Goal: Task Accomplishment & Management: Manage account settings

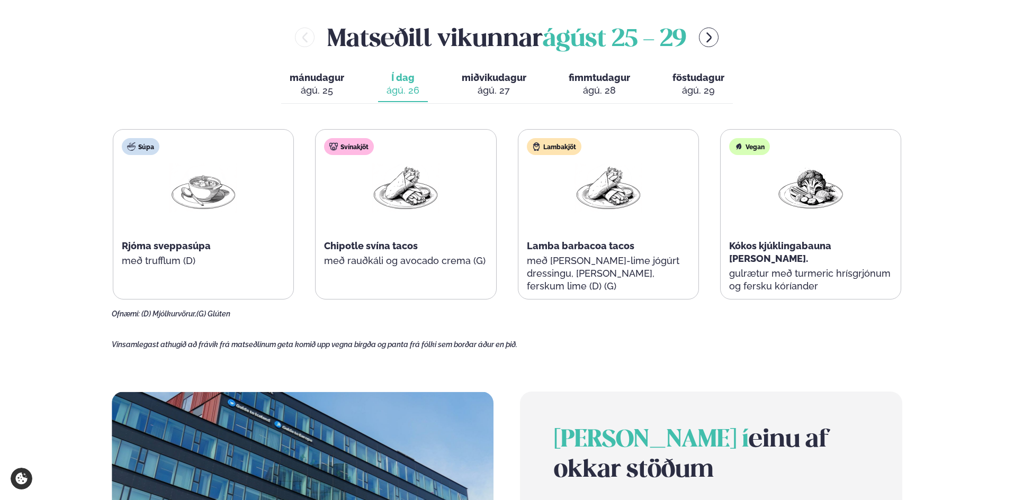
scroll to position [529, 0]
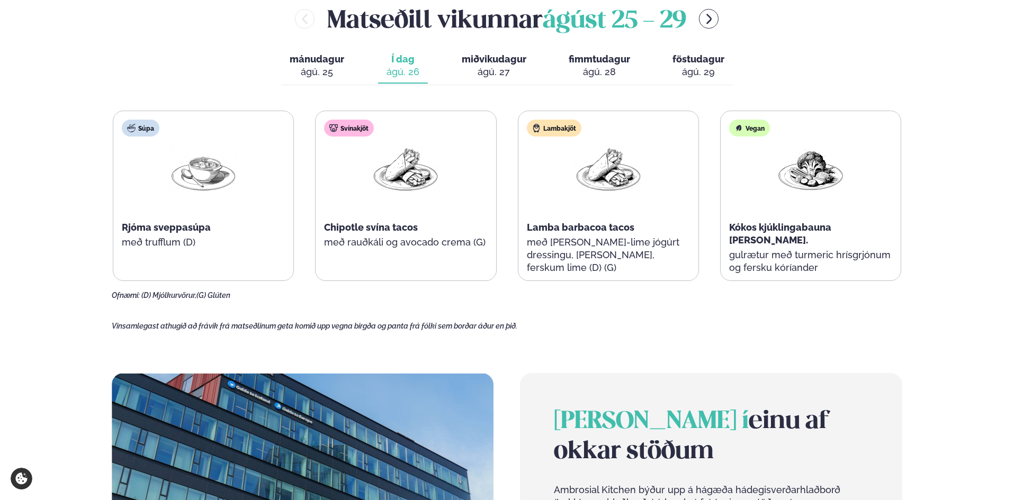
click at [488, 65] on button "miðvikudagur mið. [DATE]" at bounding box center [494, 66] width 82 height 35
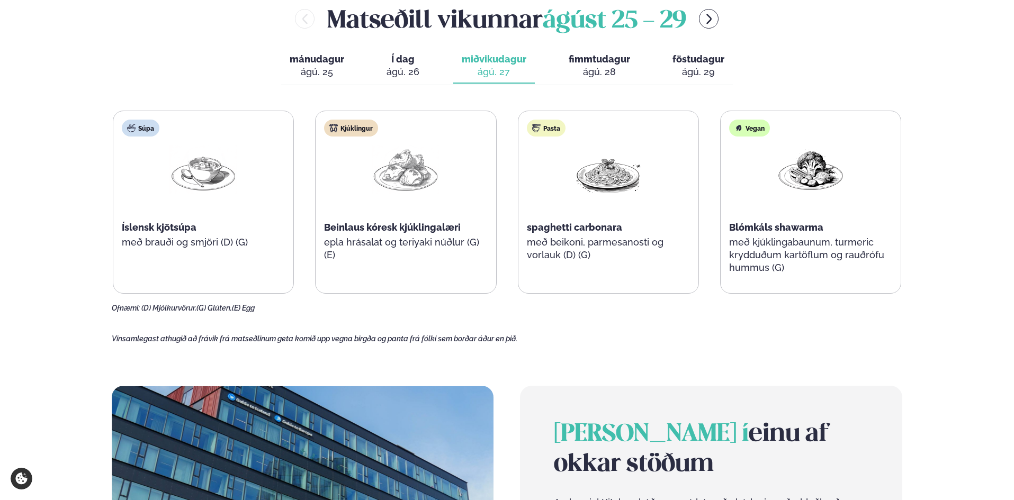
click at [584, 55] on span "fimmtudagur" at bounding box center [598, 58] width 61 height 11
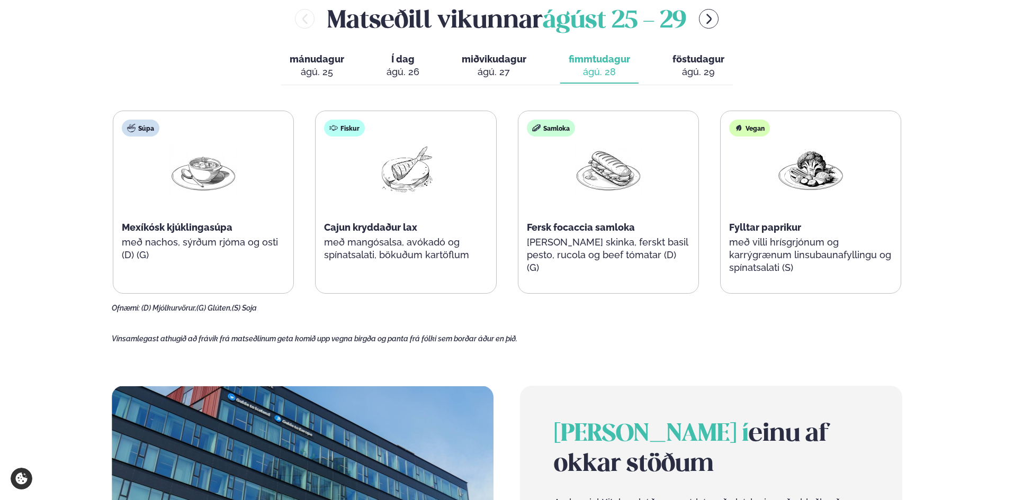
click at [703, 59] on span "föstudagur" at bounding box center [698, 58] width 52 height 11
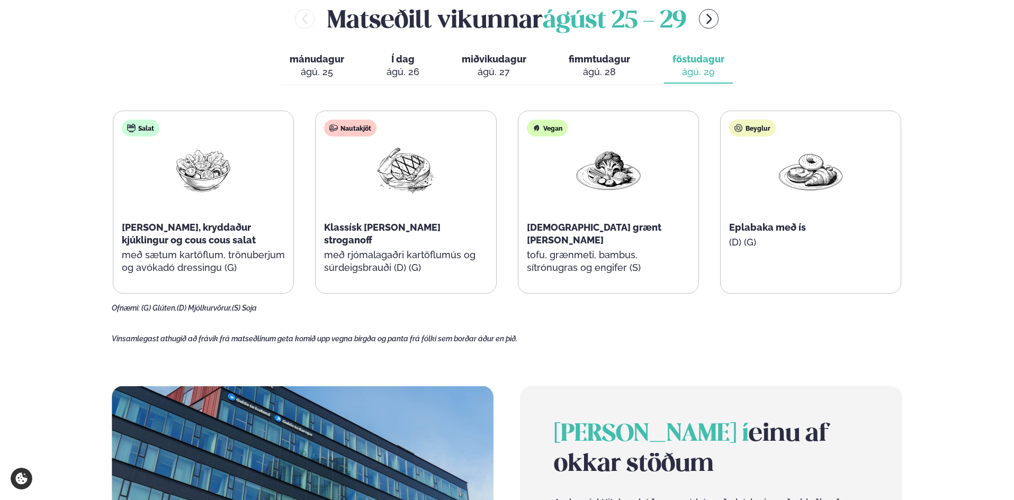
click at [618, 66] on div "ágú. 28" at bounding box center [598, 72] width 61 height 13
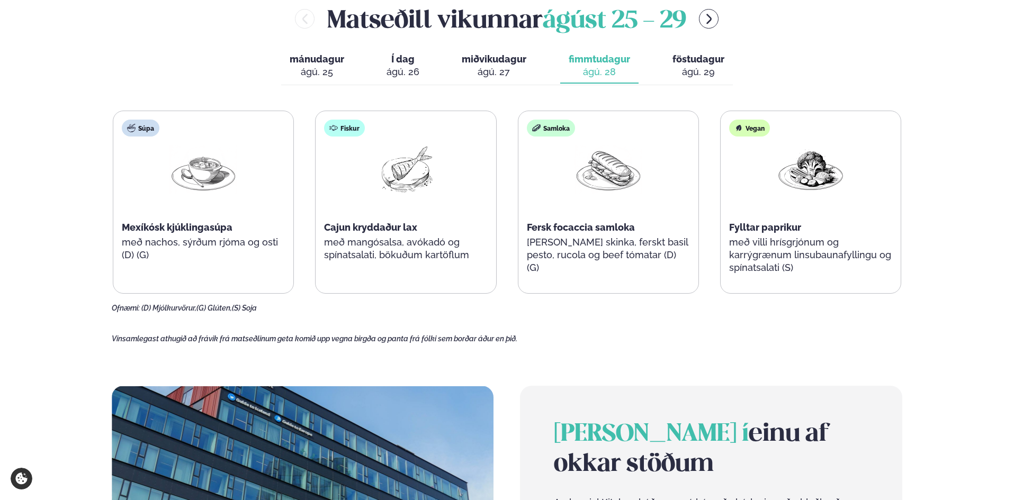
click at [493, 65] on span "miðvikudagur" at bounding box center [494, 58] width 65 height 11
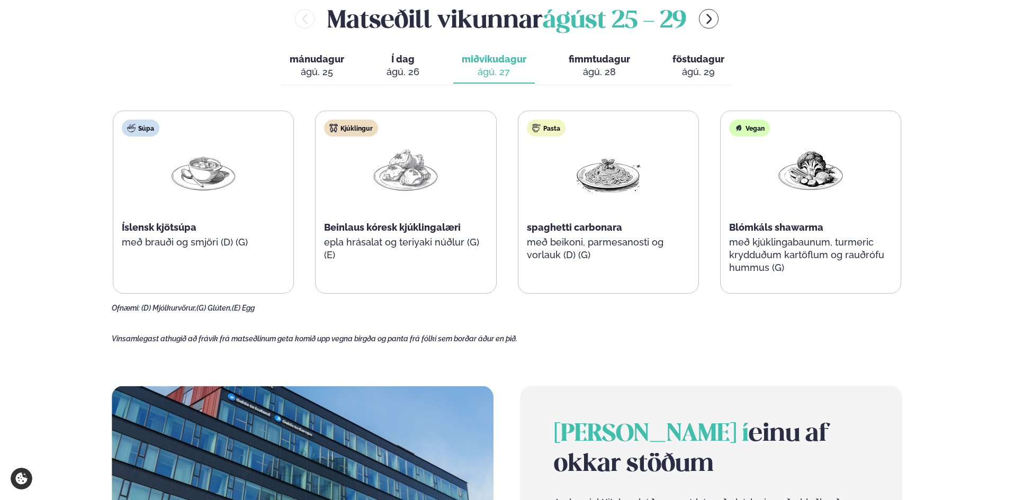
click at [588, 67] on div "ágú. 28" at bounding box center [598, 72] width 61 height 13
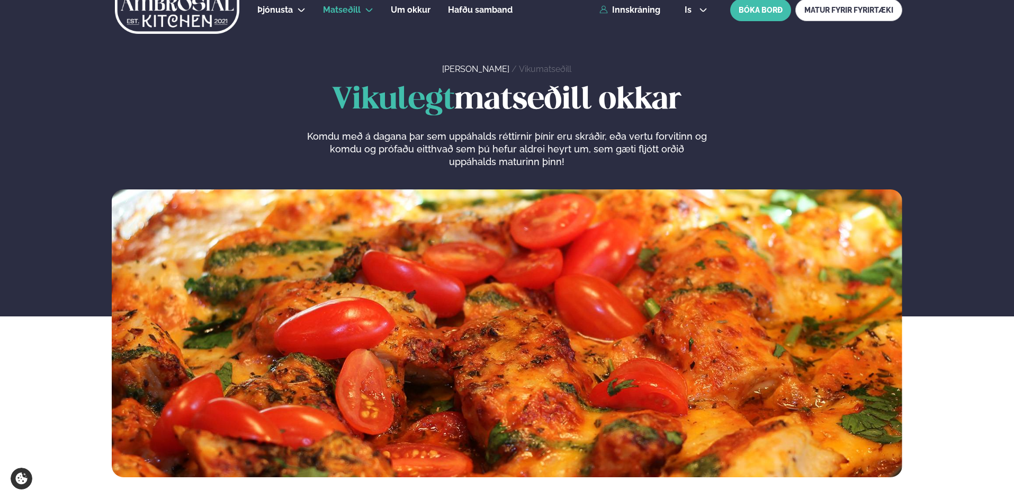
scroll to position [0, 0]
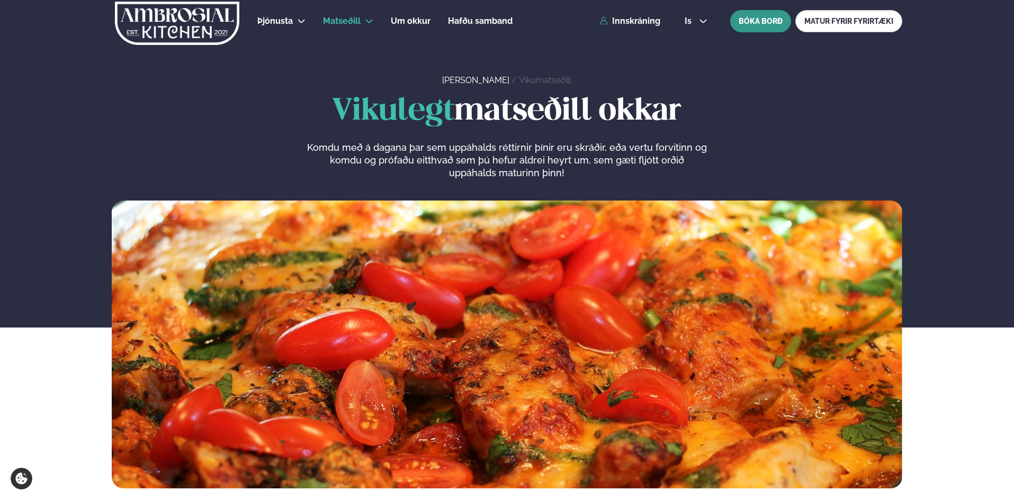
click at [763, 24] on button "BÓKA BORÐ" at bounding box center [760, 21] width 61 height 22
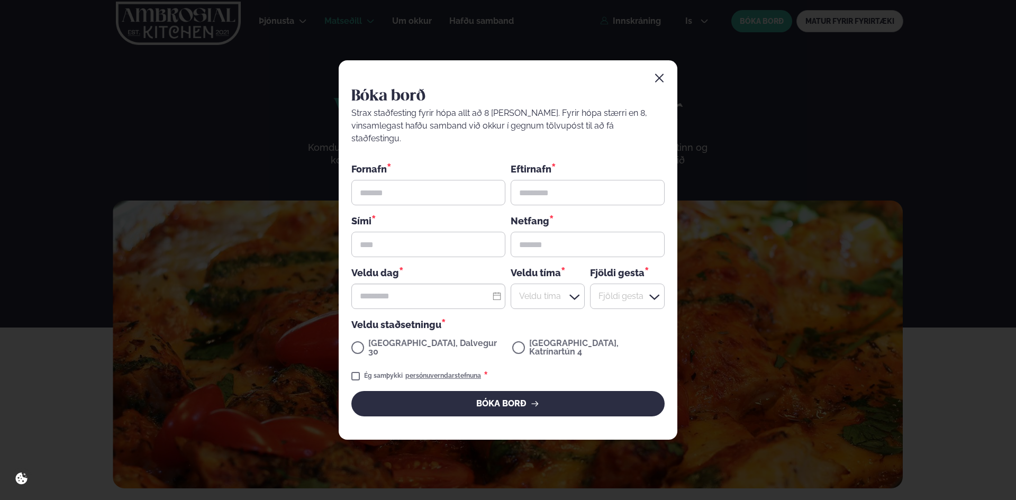
click at [659, 84] on icon "button" at bounding box center [659, 78] width 11 height 11
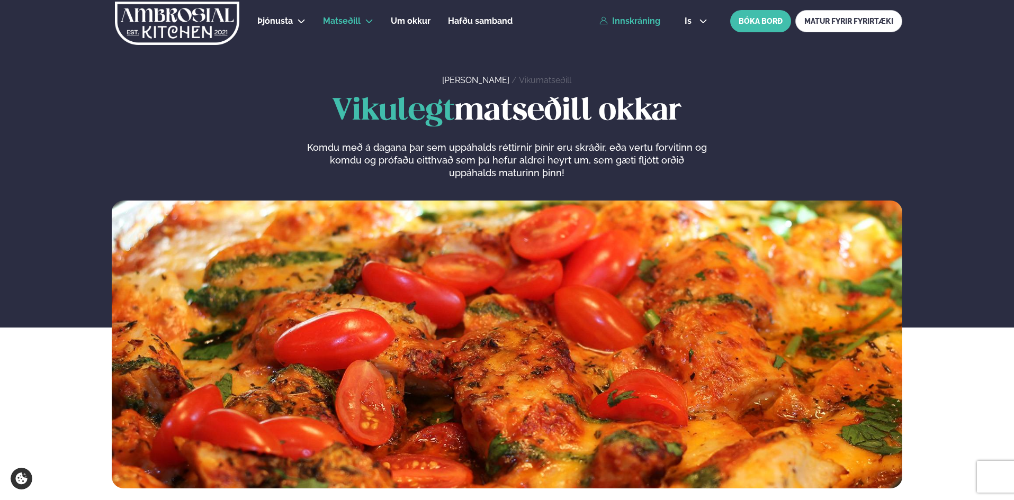
click at [623, 19] on link "Innskráning" at bounding box center [629, 21] width 61 height 10
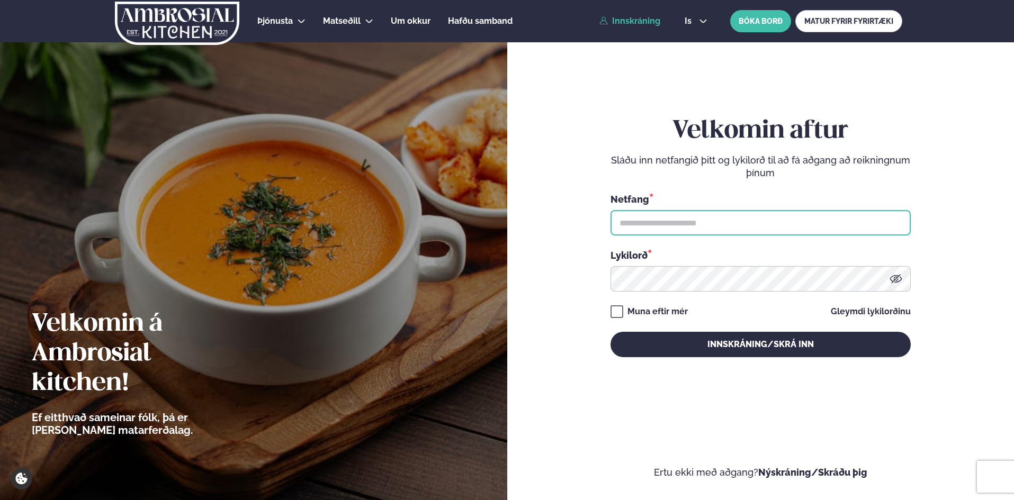
click at [673, 227] on input "text" at bounding box center [760, 222] width 300 height 25
type input "**********"
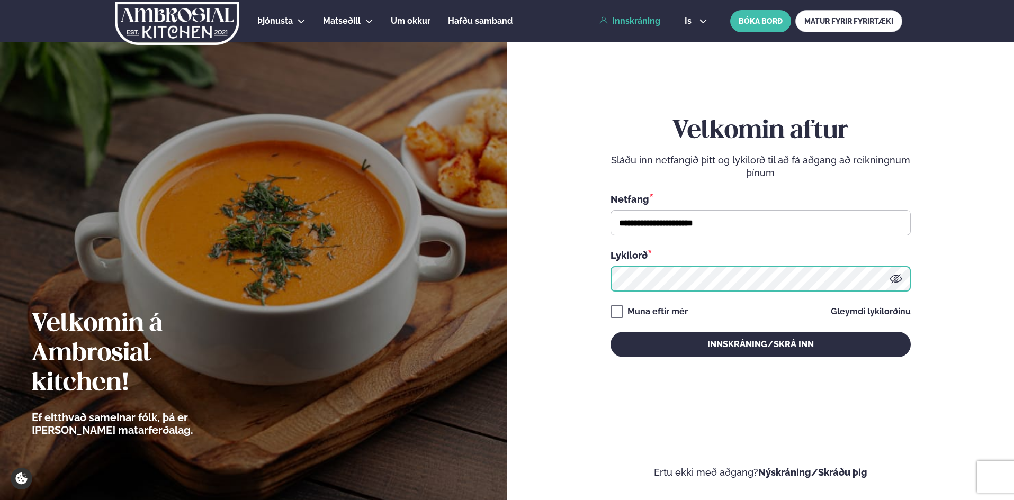
click at [610, 332] on button "Innskráning/Skrá inn" at bounding box center [760, 344] width 300 height 25
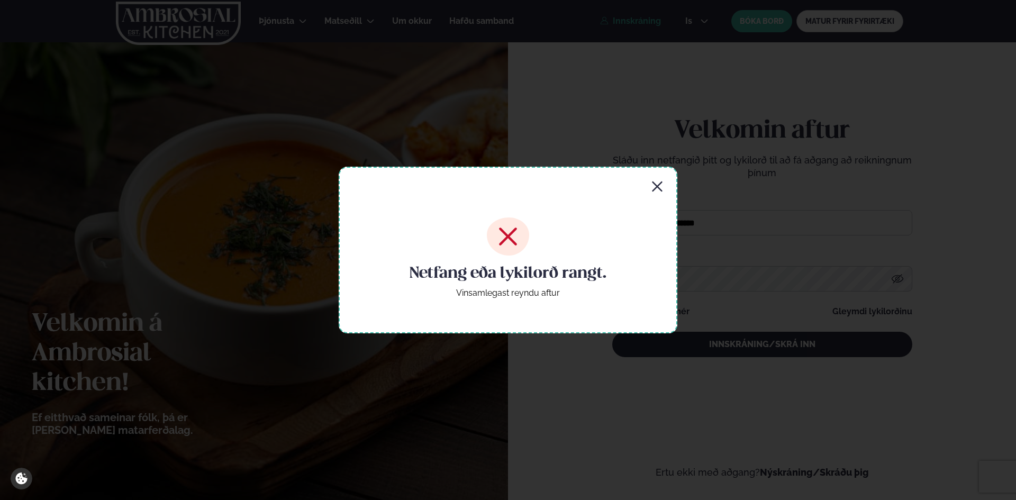
click at [662, 187] on icon "button" at bounding box center [657, 186] width 13 height 13
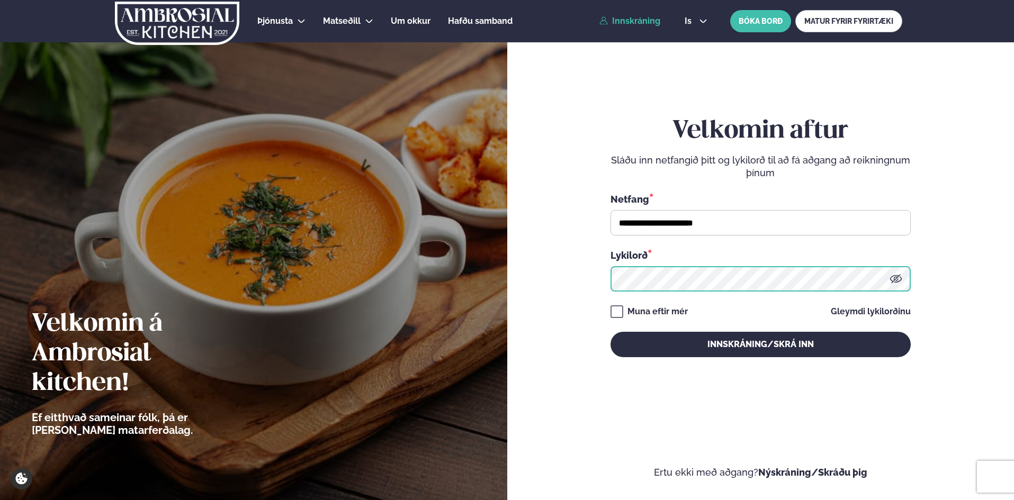
click at [610, 332] on button "Innskráning/Skrá inn" at bounding box center [760, 344] width 300 height 25
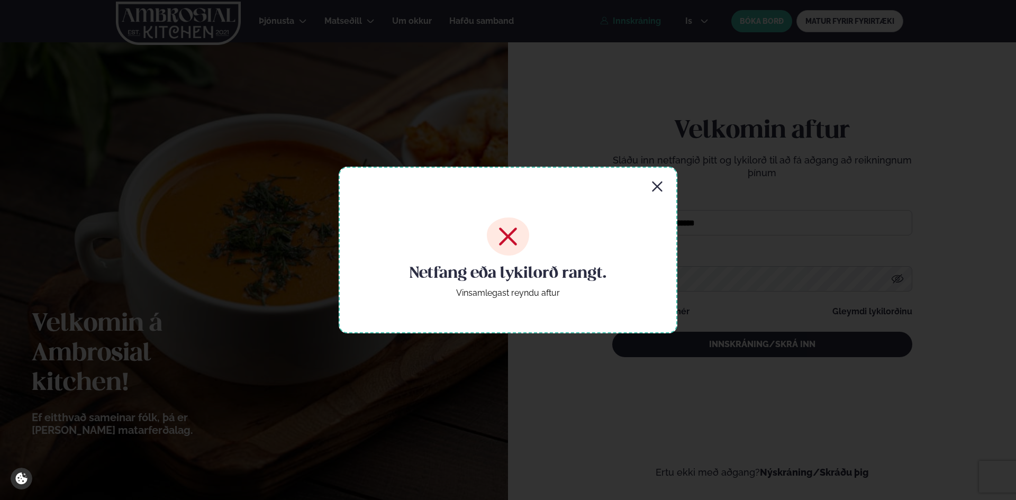
click at [664, 189] on div "Netfang eða lykilorð rangt. Vinsamlegast reyndu aftur" at bounding box center [508, 250] width 339 height 166
click at [662, 190] on icon "button" at bounding box center [657, 186] width 13 height 13
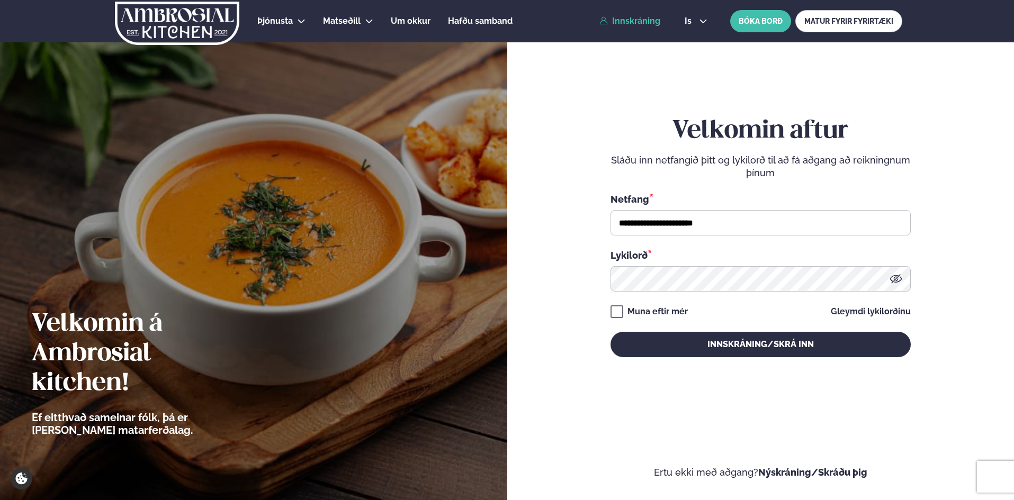
click at [900, 276] on icon at bounding box center [895, 279] width 13 height 13
click at [610, 332] on button "Innskráning/Skrá inn" at bounding box center [760, 344] width 300 height 25
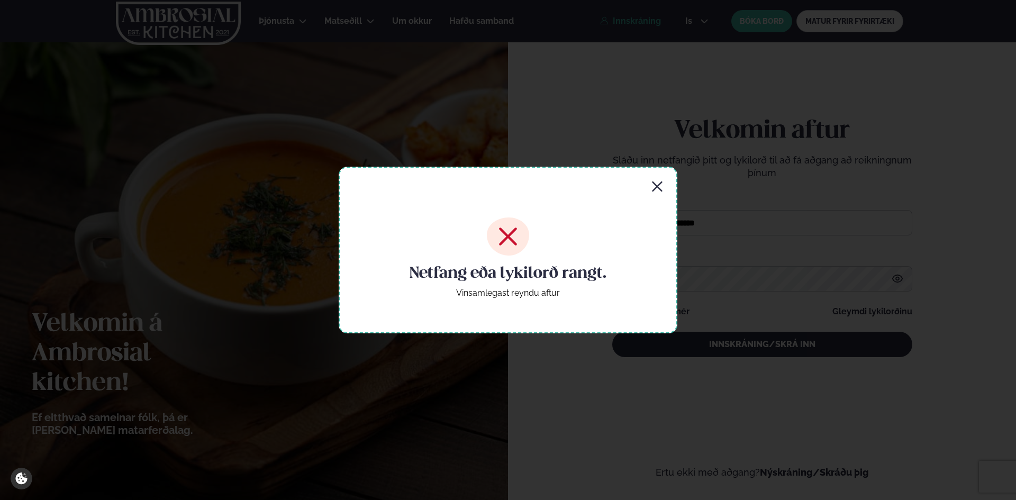
click at [662, 186] on icon "button" at bounding box center [657, 186] width 13 height 13
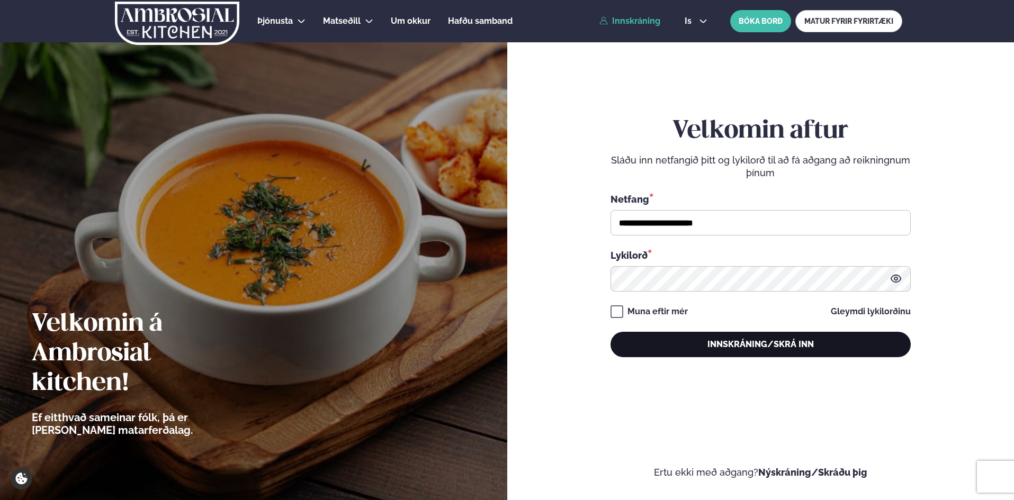
click at [742, 345] on button "Innskráning/Skrá inn" at bounding box center [760, 344] width 300 height 25
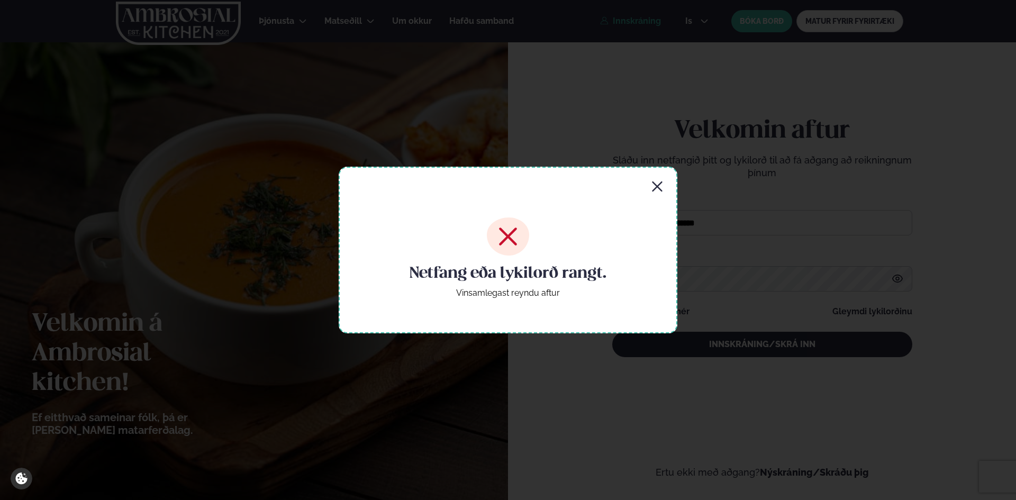
click at [649, 189] on div "Netfang eða lykilorð rangt. Vinsamlegast reyndu aftur" at bounding box center [508, 250] width 339 height 166
click at [656, 189] on icon "button" at bounding box center [657, 186] width 13 height 13
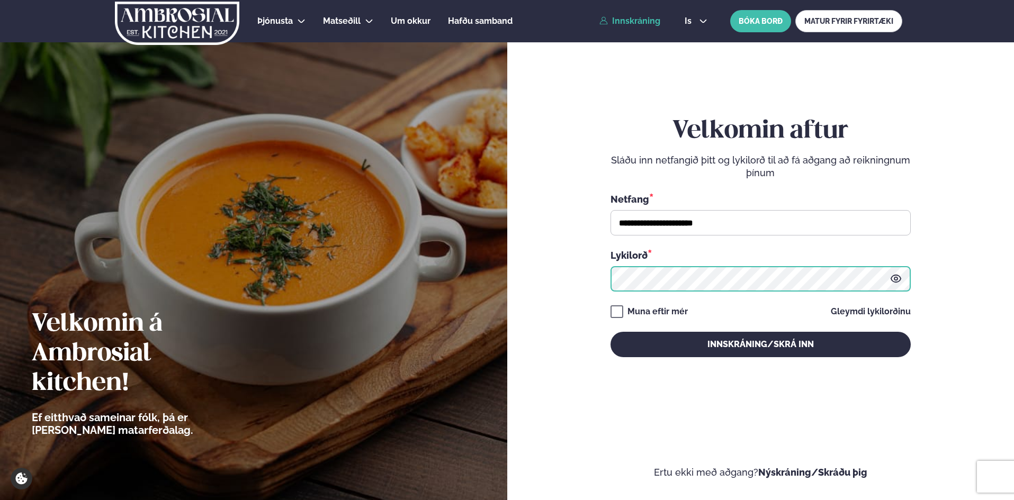
click at [725, 251] on div "Lykilorð *" at bounding box center [760, 269] width 300 height 43
click at [610, 332] on button "Innskráning/Skrá inn" at bounding box center [760, 344] width 300 height 25
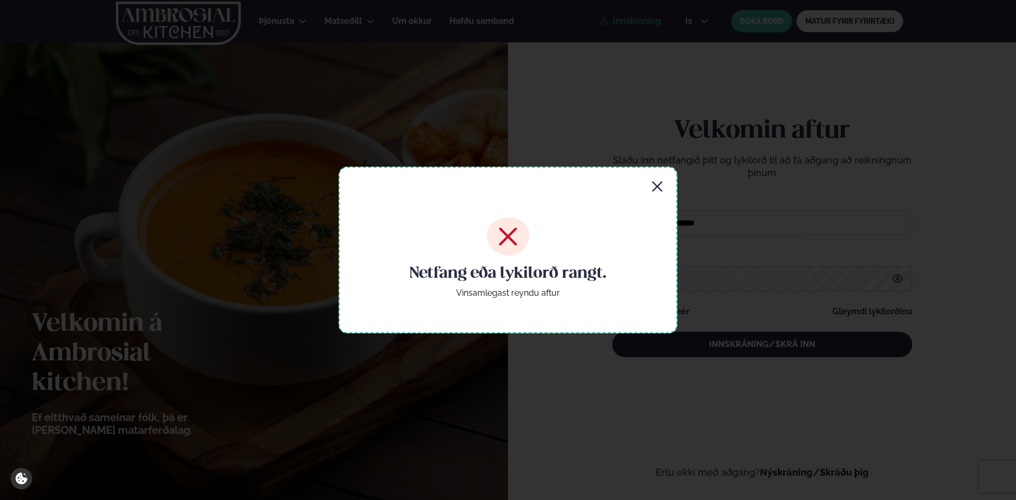
click at [655, 182] on icon "button" at bounding box center [657, 186] width 13 height 13
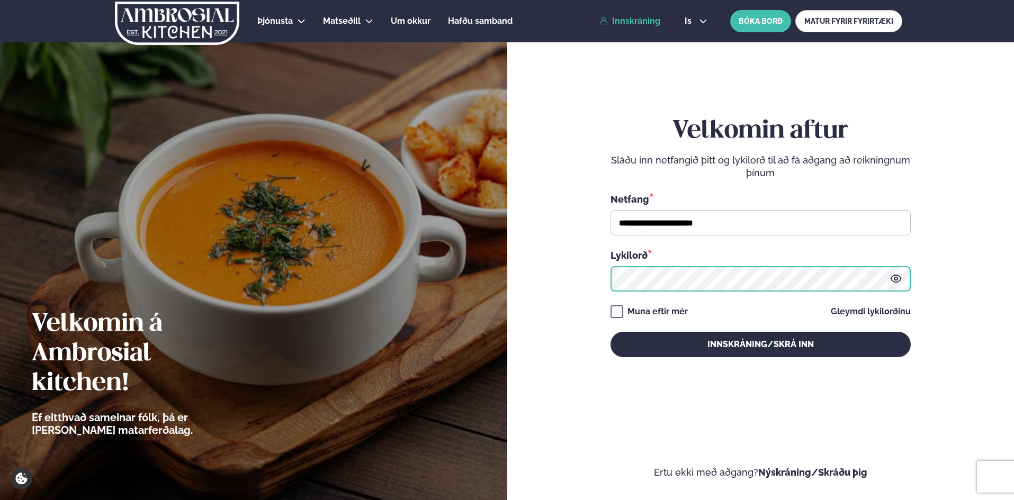
click at [610, 332] on button "Innskráning/Skrá inn" at bounding box center [760, 344] width 300 height 25
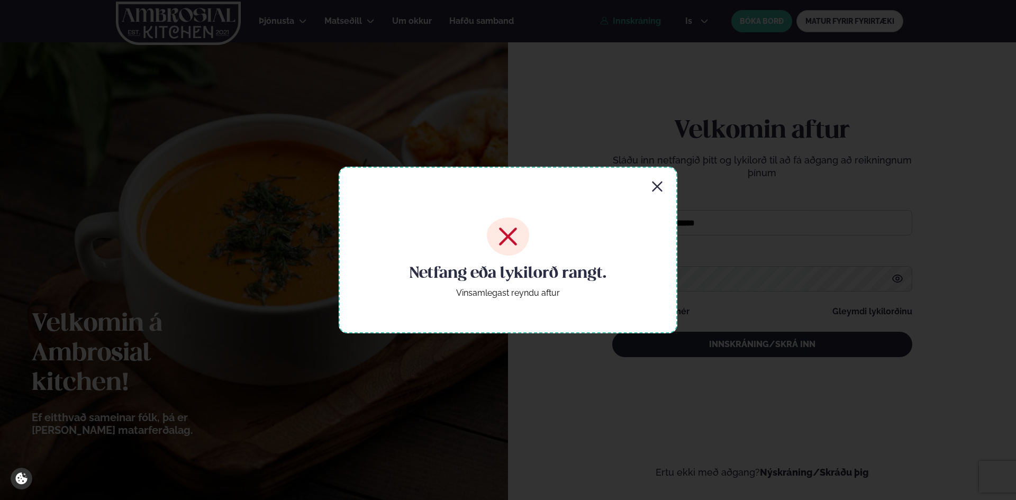
click at [652, 191] on icon "button" at bounding box center [657, 186] width 13 height 13
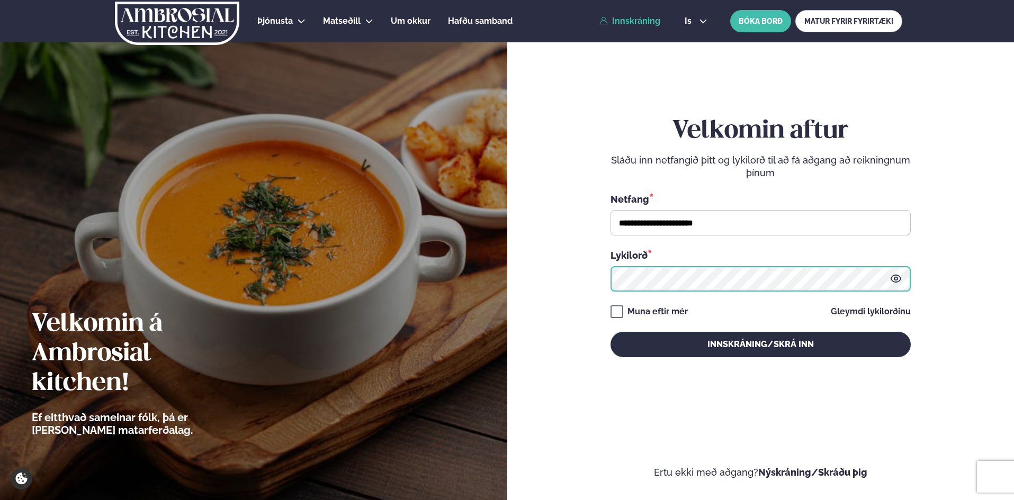
click at [610, 332] on button "Innskráning/Skrá inn" at bounding box center [760, 344] width 300 height 25
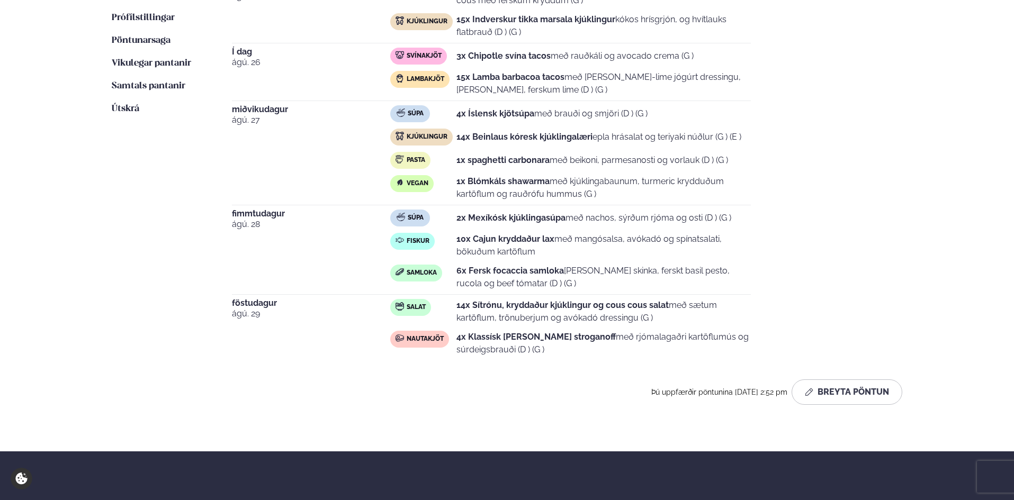
scroll to position [371, 0]
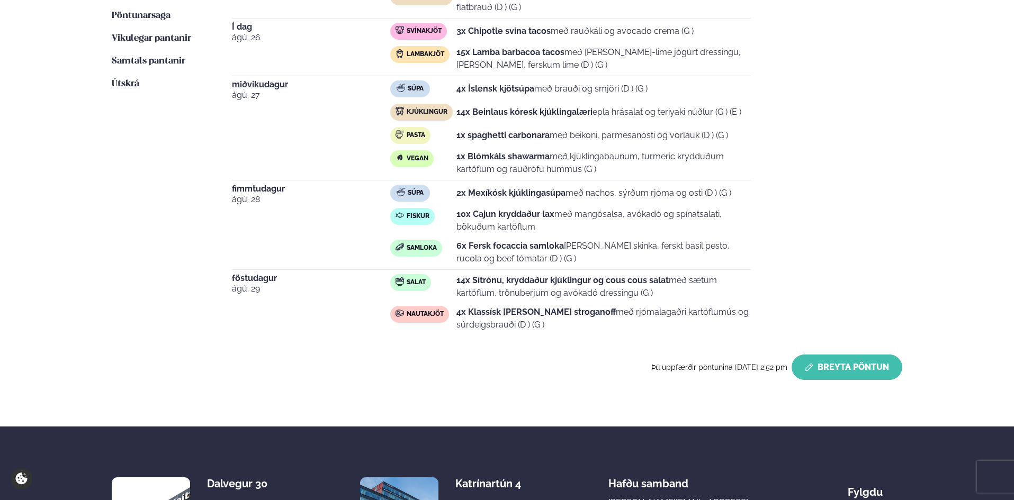
click at [856, 365] on button "Breyta Pöntun" at bounding box center [846, 367] width 111 height 25
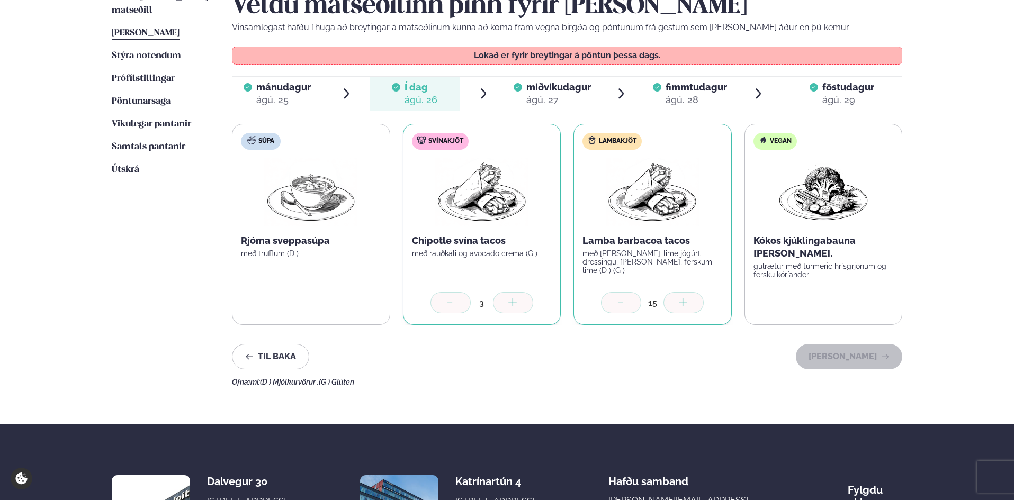
scroll to position [265, 0]
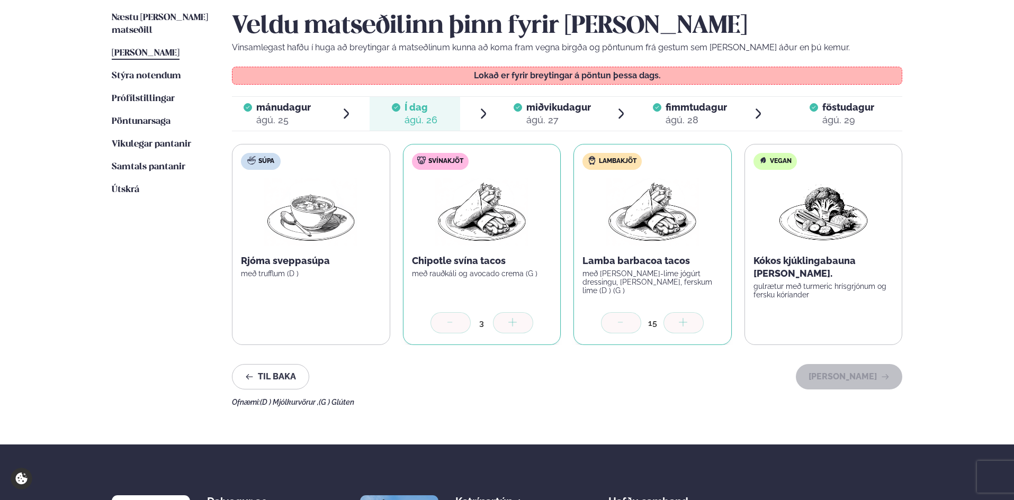
click at [563, 107] on span "miðvikudagur" at bounding box center [558, 107] width 65 height 11
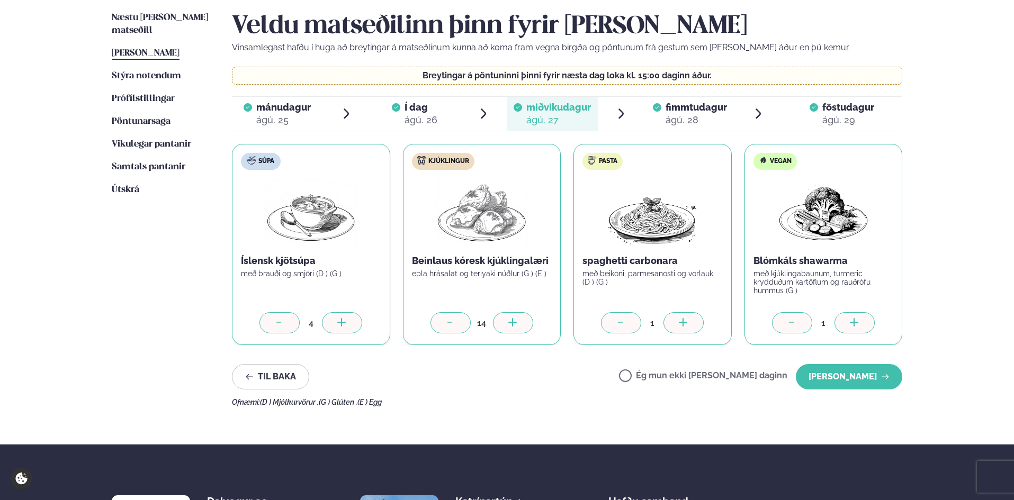
click at [520, 327] on div at bounding box center [513, 322] width 40 height 21
click at [695, 119] on div "ágú. 28" at bounding box center [695, 120] width 61 height 13
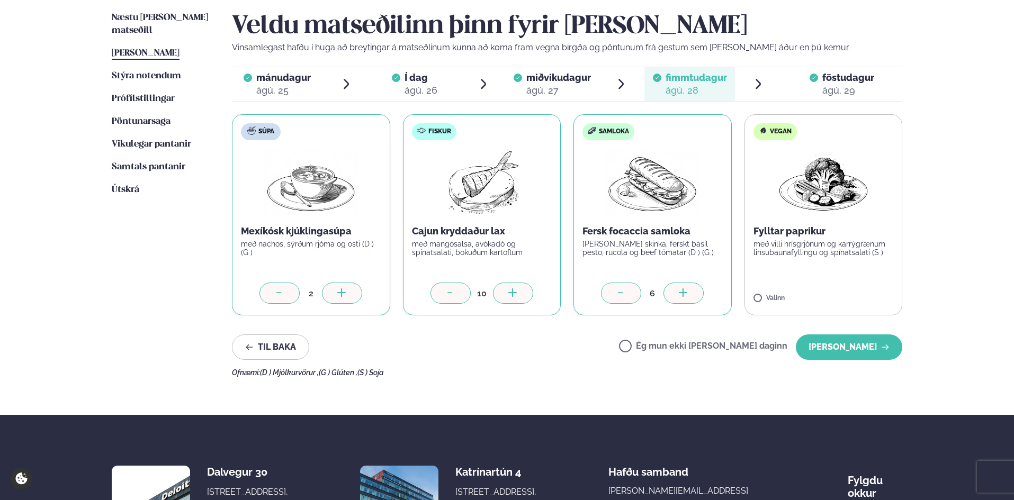
click at [688, 286] on div at bounding box center [683, 293] width 40 height 21
click at [842, 347] on button "[PERSON_NAME]" at bounding box center [849, 347] width 106 height 25
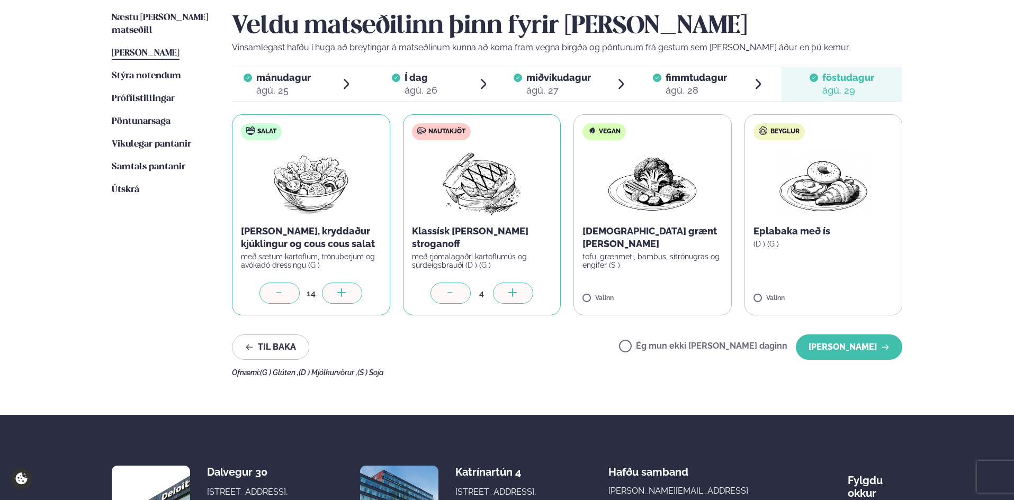
scroll to position [53, 0]
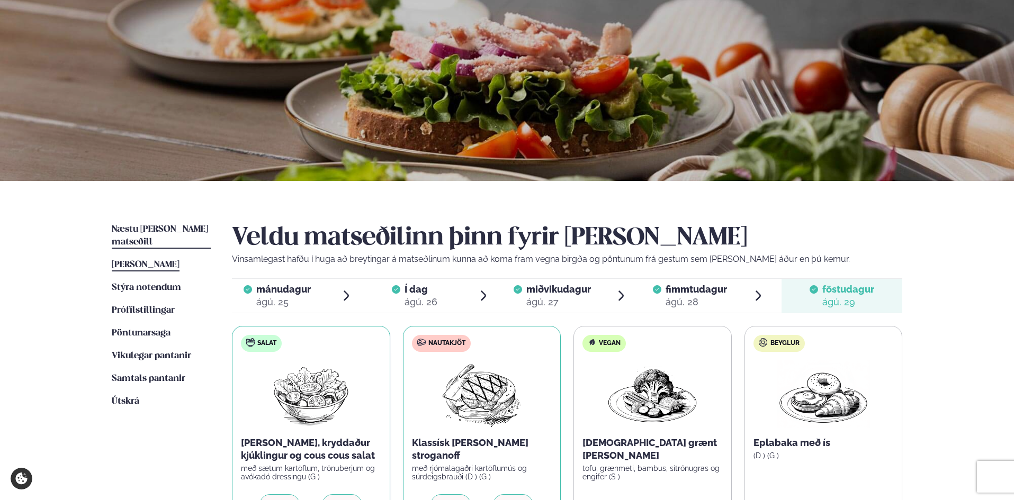
click at [155, 229] on span "Næstu [PERSON_NAME] matseðill" at bounding box center [160, 236] width 96 height 22
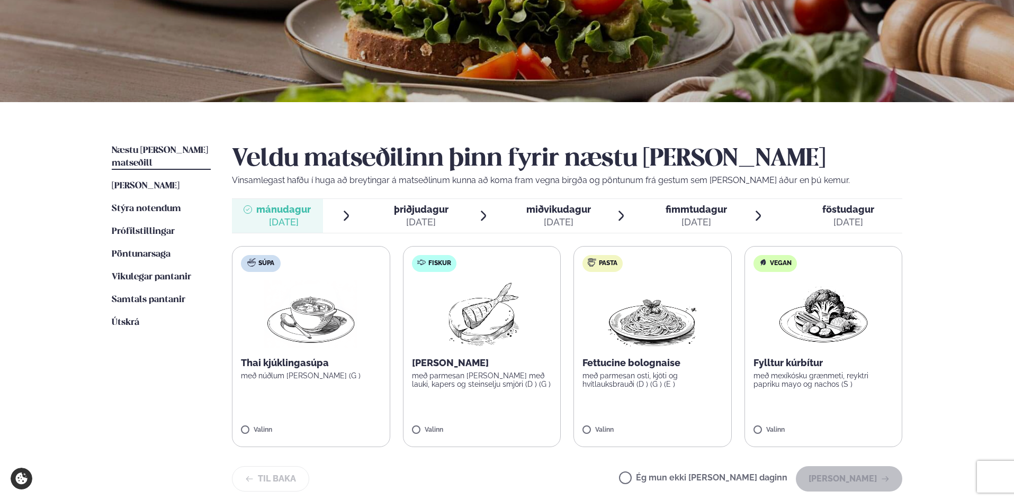
scroll to position [159, 0]
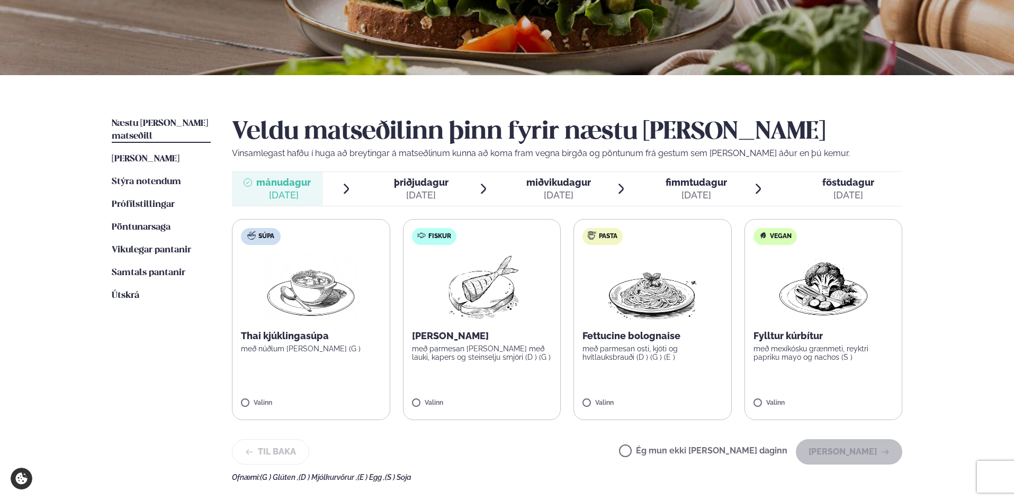
click at [523, 192] on span "miðvikudagur mið. [DATE]" at bounding box center [552, 189] width 91 height 34
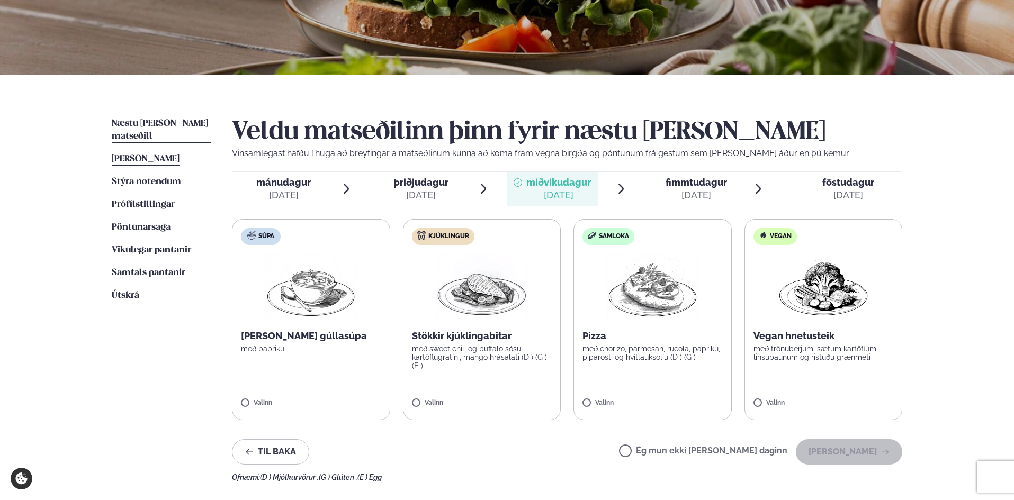
click at [167, 155] on span "[PERSON_NAME]" at bounding box center [146, 159] width 68 height 9
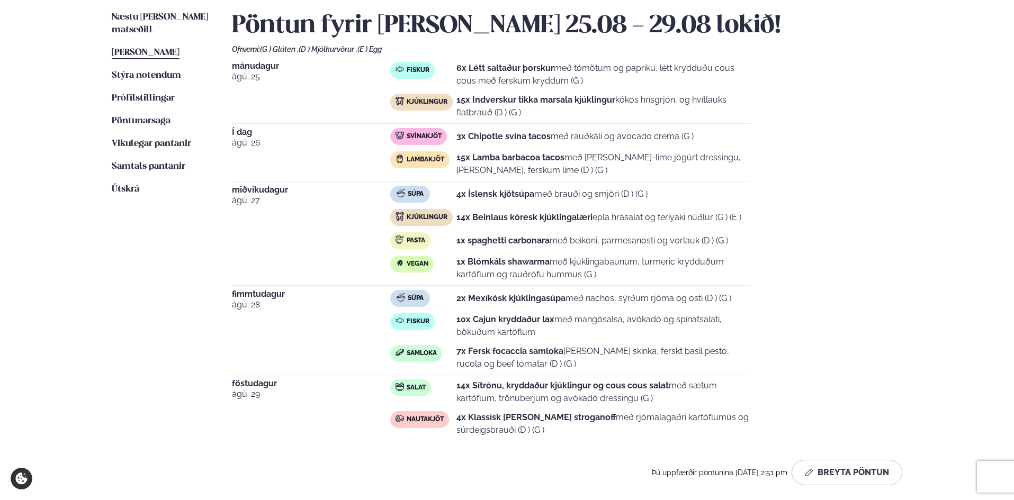
scroll to position [423, 0]
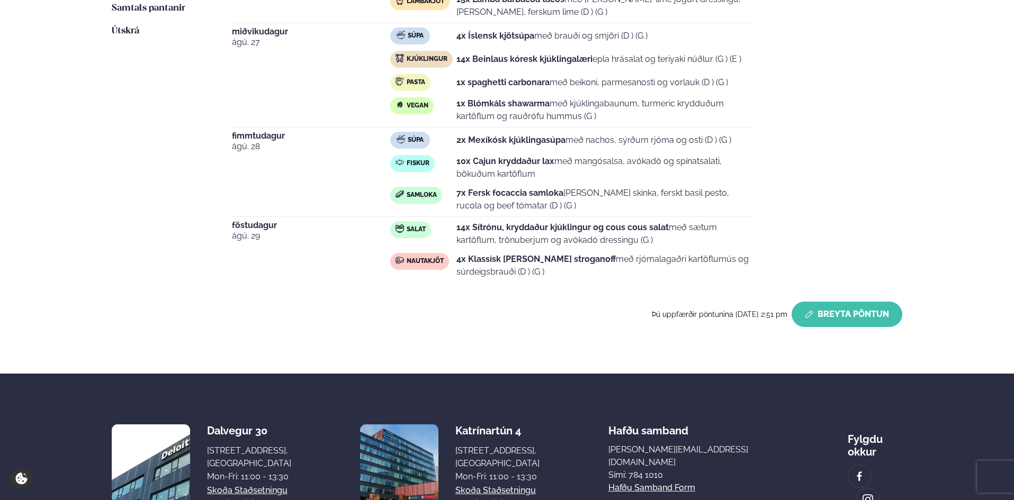
click at [873, 311] on button "Breyta Pöntun" at bounding box center [846, 314] width 111 height 25
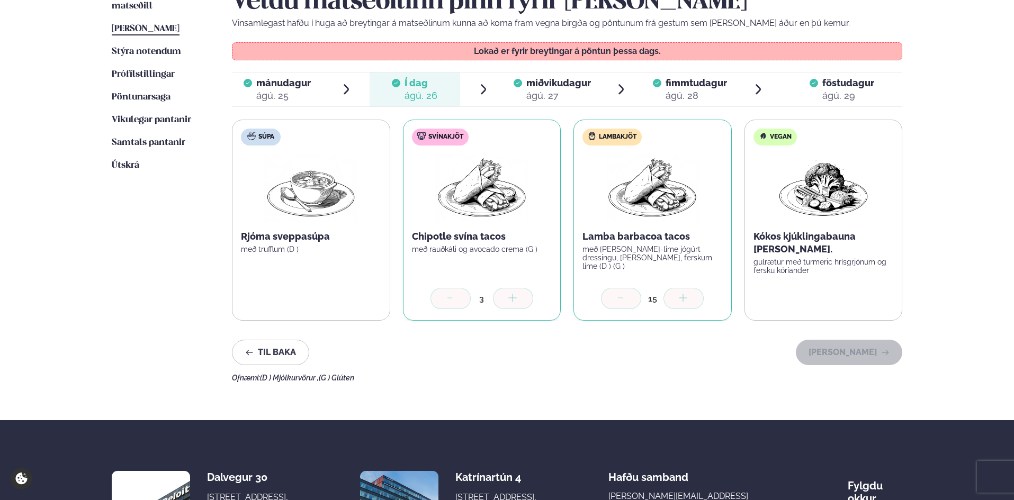
scroll to position [265, 0]
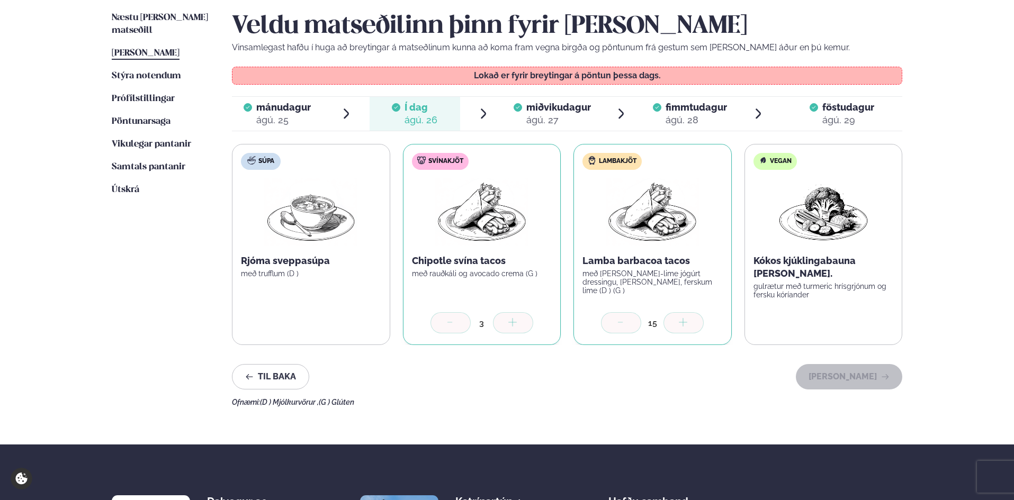
click at [561, 120] on div "ágú. 27" at bounding box center [558, 120] width 65 height 13
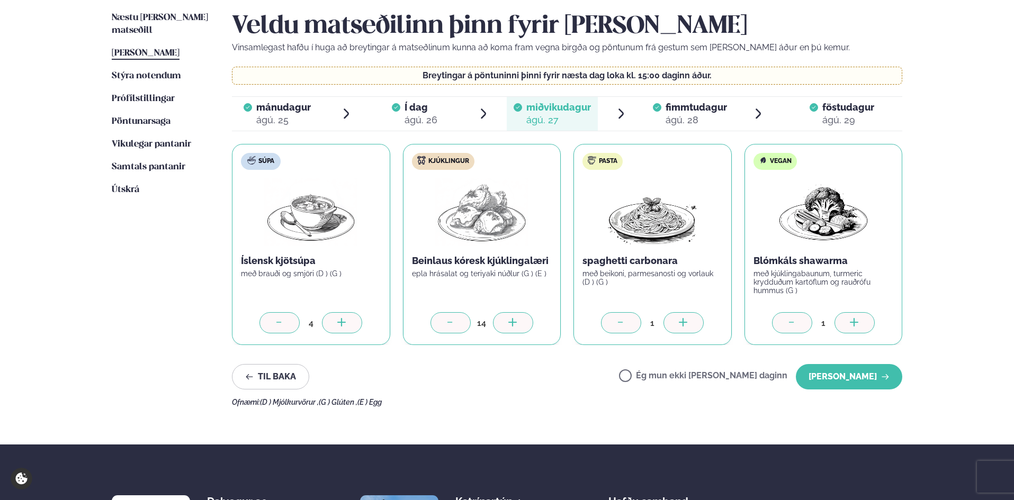
click at [685, 111] on span "fimmtudagur" at bounding box center [695, 107] width 61 height 11
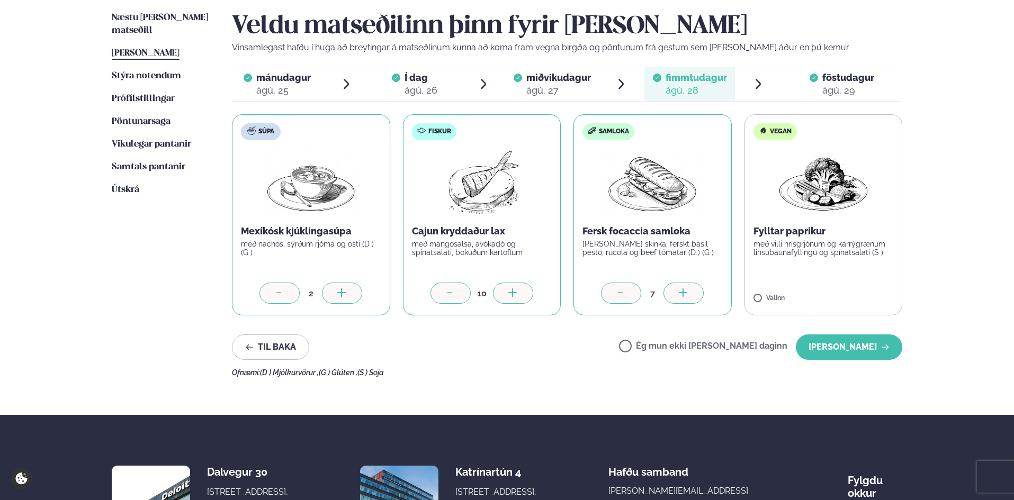
click at [828, 91] on div "ágú. 29" at bounding box center [848, 90] width 52 height 13
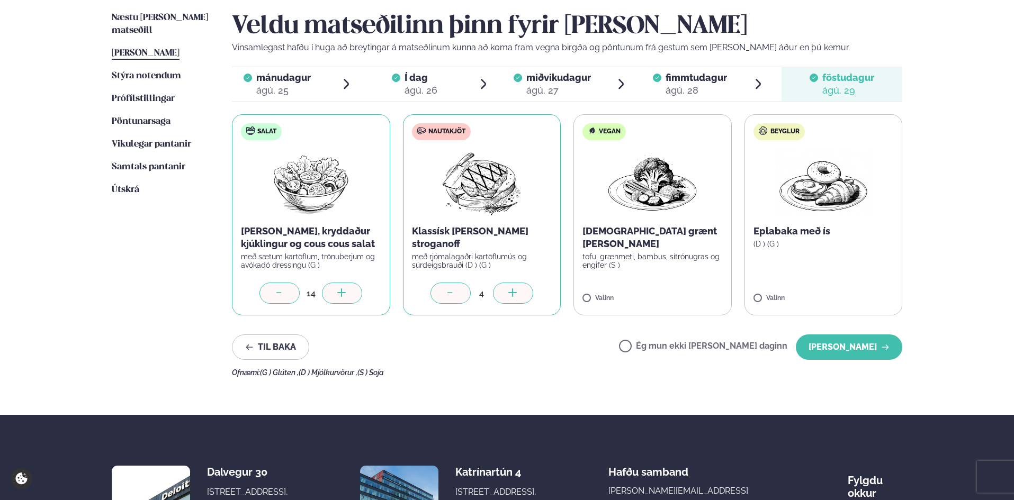
click at [723, 95] on div "ágú. 28" at bounding box center [695, 90] width 61 height 13
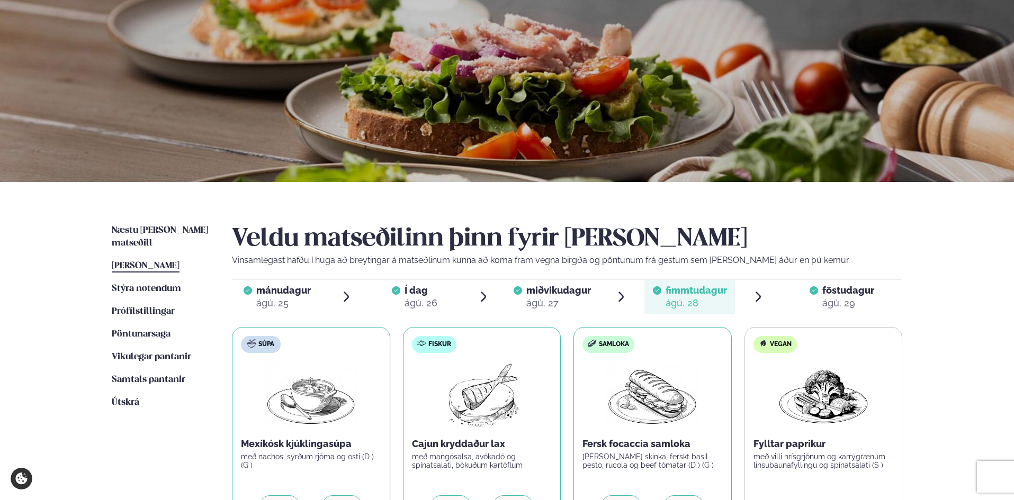
scroll to position [0, 0]
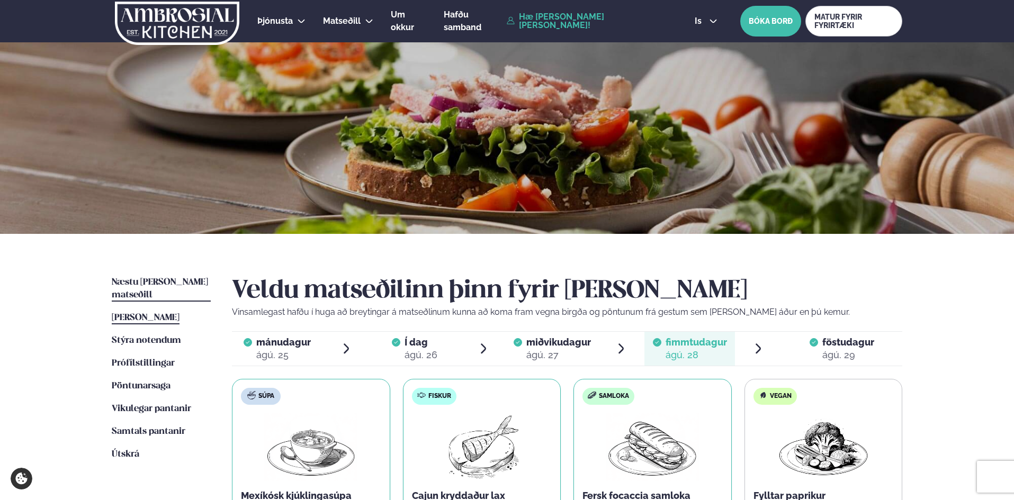
click at [186, 280] on span "Næstu [PERSON_NAME] matseðill" at bounding box center [160, 289] width 96 height 22
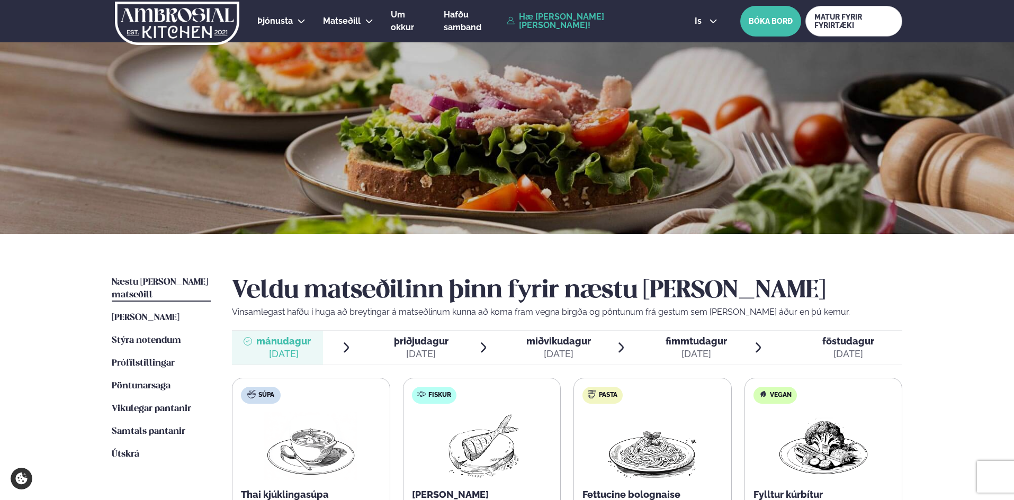
click at [583, 16] on link "Hæ [PERSON_NAME] [PERSON_NAME]!" at bounding box center [589, 21] width 164 height 17
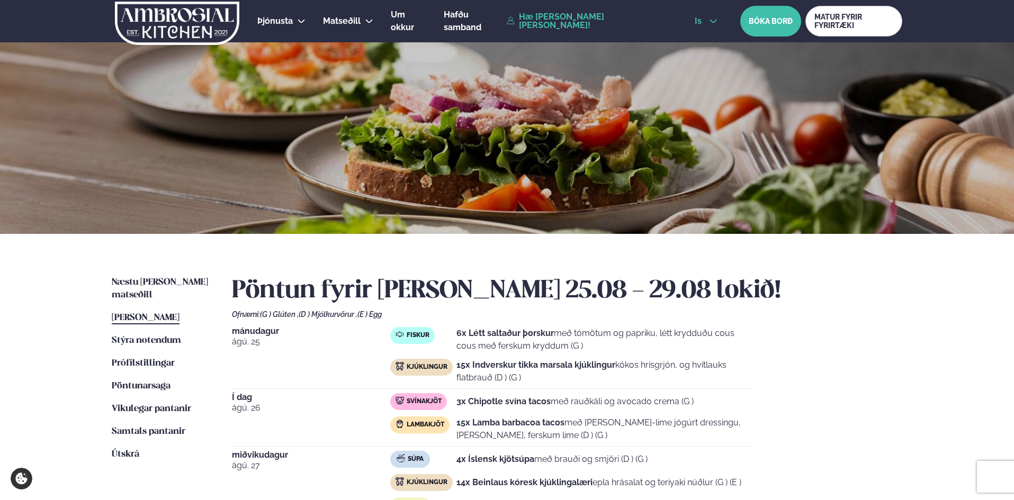
click at [696, 23] on button "is" at bounding box center [706, 21] width 40 height 8
